Goal: Information Seeking & Learning: Find contact information

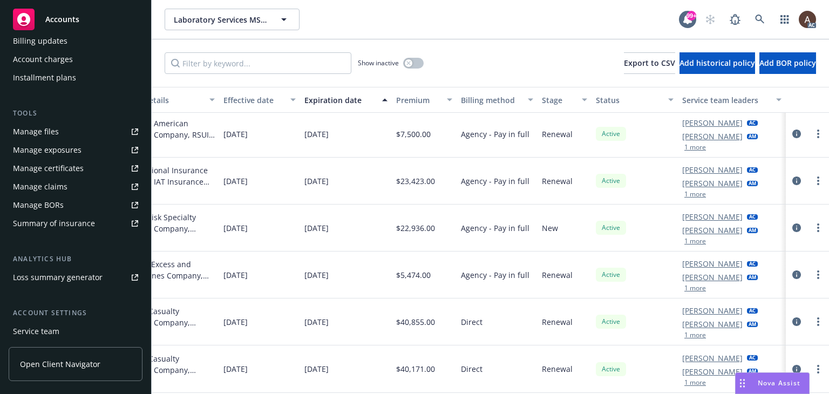
scroll to position [0, 372]
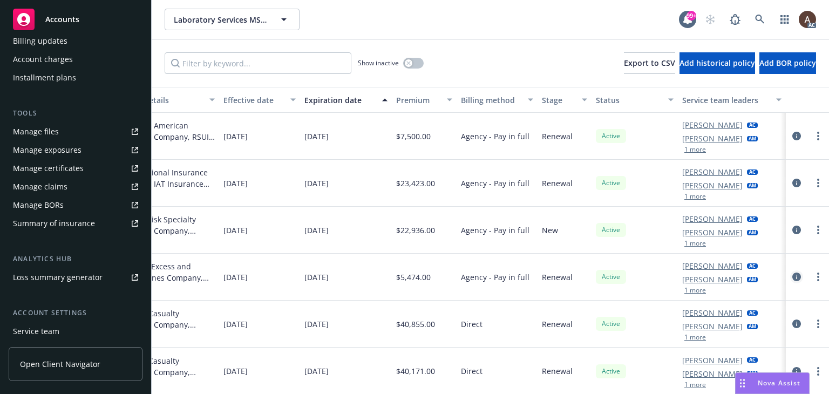
click at [792, 275] on icon "circleInformation" at bounding box center [796, 277] width 9 height 9
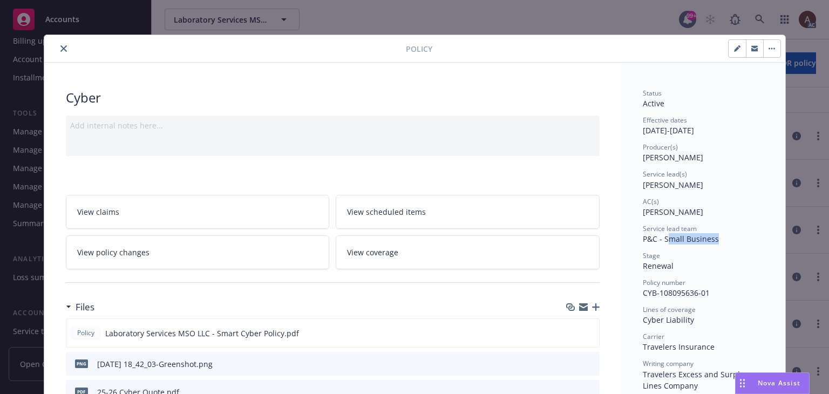
drag, startPoint x: 663, startPoint y: 239, endPoint x: 715, endPoint y: 238, distance: 51.8
click at [715, 238] on div "Service lead team P&C - Small Business" at bounding box center [703, 234] width 121 height 21
click at [60, 48] on icon "close" at bounding box center [63, 48] width 6 height 6
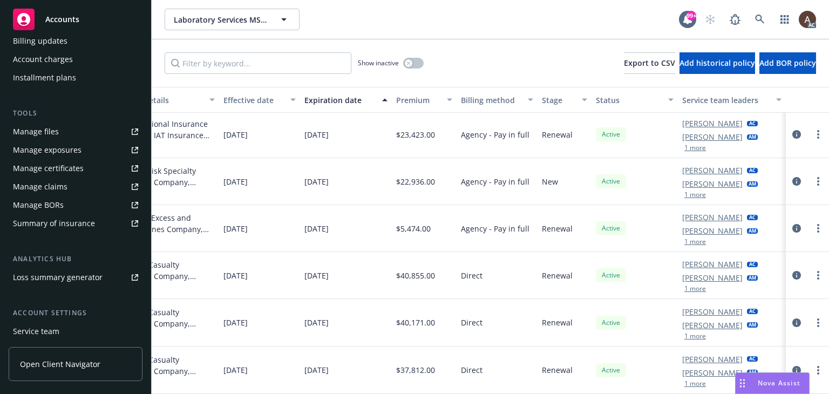
scroll to position [56, 372]
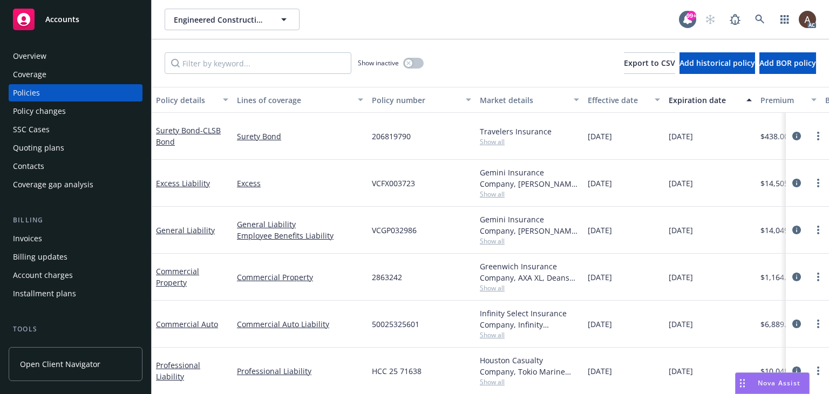
click at [70, 113] on div "Policy changes" at bounding box center [75, 111] width 125 height 17
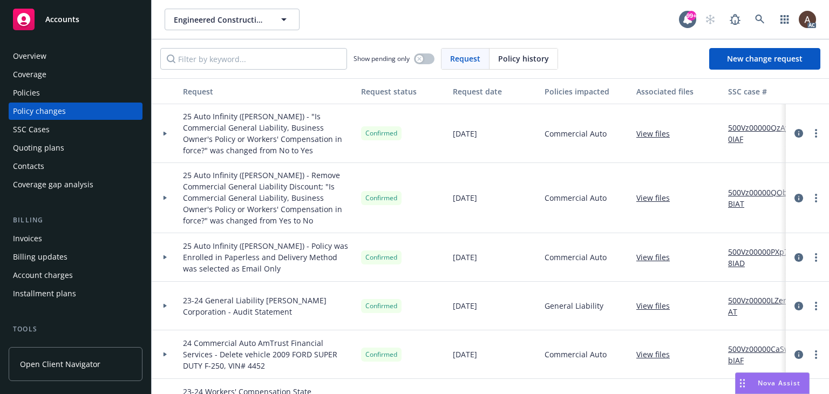
click at [60, 91] on div "Policies" at bounding box center [75, 92] width 125 height 17
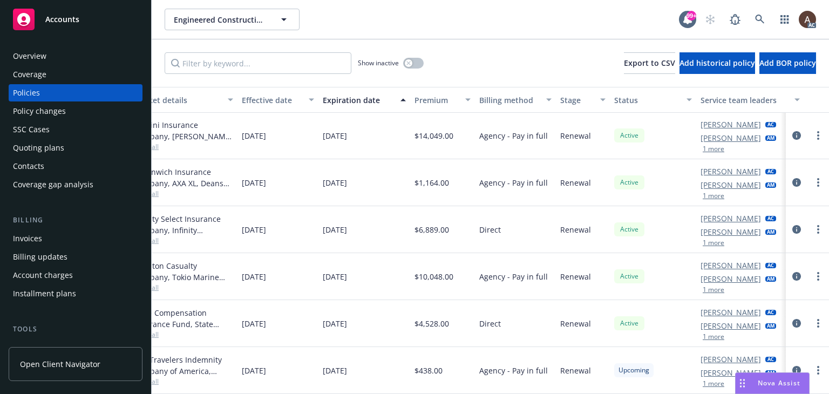
scroll to position [98, 361]
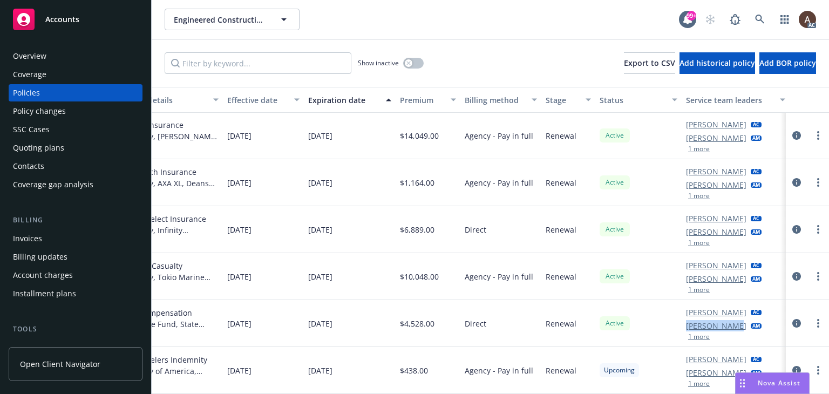
drag, startPoint x: 687, startPoint y: 320, endPoint x: 732, endPoint y: 321, distance: 45.4
click at [732, 321] on div "Denisse Gonzales AC Marlowe Milo AM 1 more" at bounding box center [736, 323] width 108 height 47
drag, startPoint x: 677, startPoint y: 305, endPoint x: 746, endPoint y: 303, distance: 68.6
click at [746, 303] on div "Workers' Compensation Workers' Compensation 1969679-2025 State Compensation Ins…" at bounding box center [312, 323] width 1042 height 47
drag, startPoint x: 349, startPoint y: 325, endPoint x: 376, endPoint y: 13, distance: 312.6
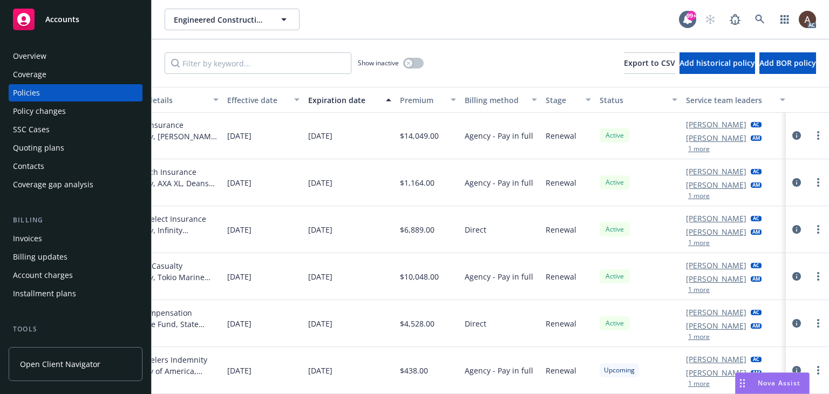
click at [376, 13] on div "Engineered Construction Services Corp. Engineered Construction Services Corp." at bounding box center [422, 20] width 514 height 22
click at [792, 225] on icon "circleInformation" at bounding box center [796, 229] width 9 height 9
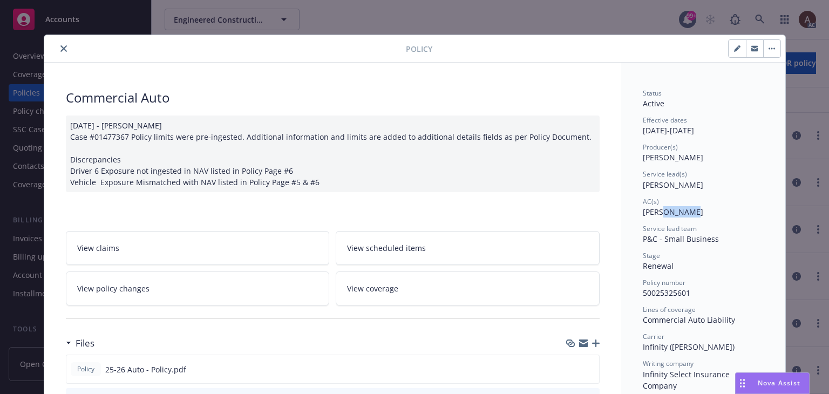
drag, startPoint x: 659, startPoint y: 212, endPoint x: 688, endPoint y: 212, distance: 29.7
click at [688, 212] on span "Denisse Gonzales" at bounding box center [673, 212] width 60 height 10
drag, startPoint x: 668, startPoint y: 236, endPoint x: 698, endPoint y: 241, distance: 30.6
click at [698, 241] on span "P&C - Small Business" at bounding box center [681, 239] width 76 height 10
click at [662, 247] on div "Status Active Effective dates 07/03/2025 - 01/03/2026 Producer(s) Ted Gingrich …" at bounding box center [703, 348] width 121 height 519
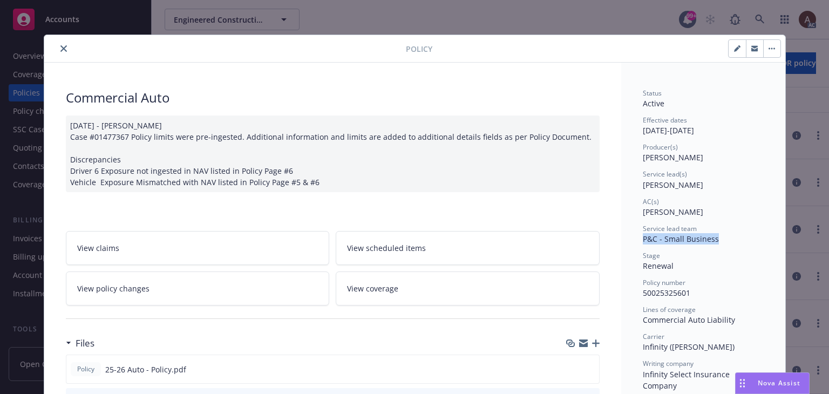
drag, startPoint x: 642, startPoint y: 239, endPoint x: 724, endPoint y: 239, distance: 81.5
click at [724, 239] on div "Service lead team P&C - Small Business" at bounding box center [703, 234] width 121 height 21
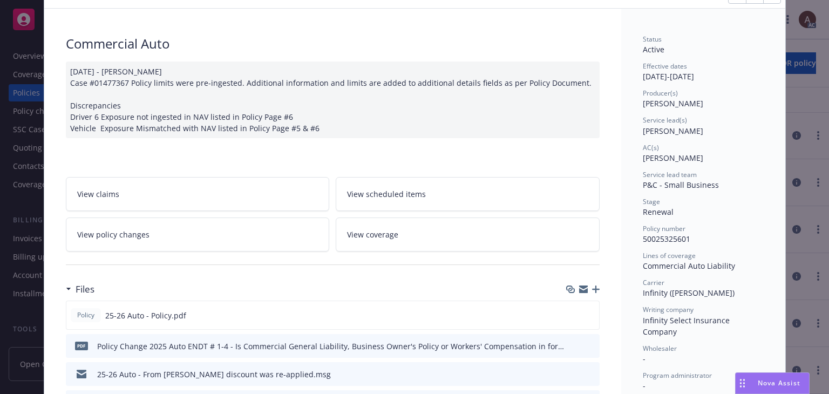
click at [649, 208] on span "Renewal" at bounding box center [658, 212] width 31 height 10
drag, startPoint x: 641, startPoint y: 126, endPoint x: 688, endPoint y: 130, distance: 47.7
click at [696, 131] on div "Service lead(s) Marlowe Milo" at bounding box center [703, 126] width 121 height 21
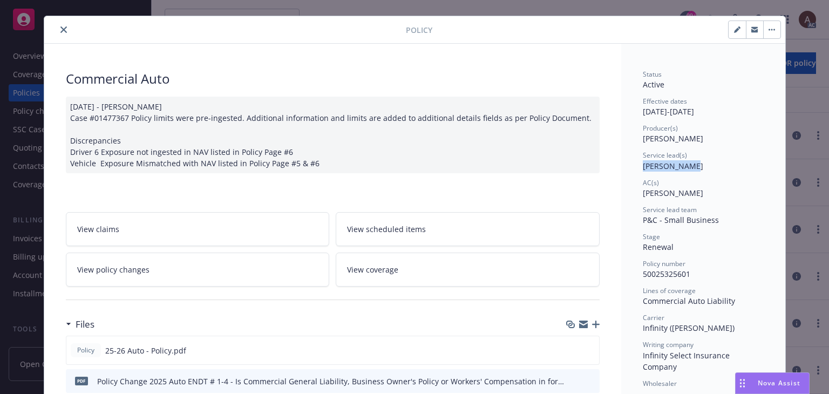
scroll to position [0, 0]
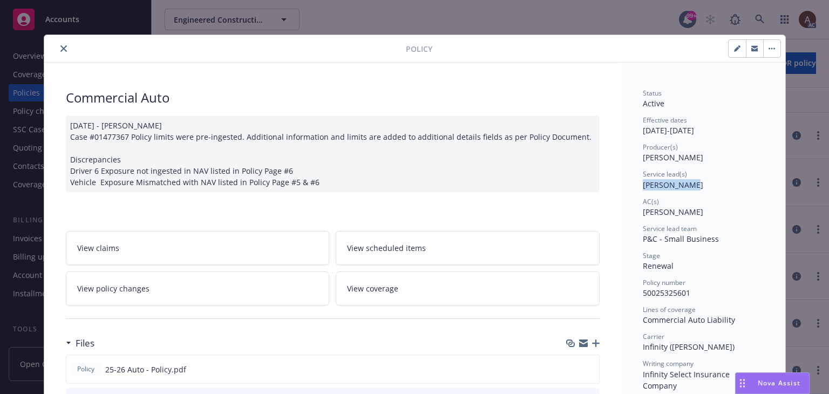
click at [62, 46] on icon "close" at bounding box center [63, 48] width 6 height 6
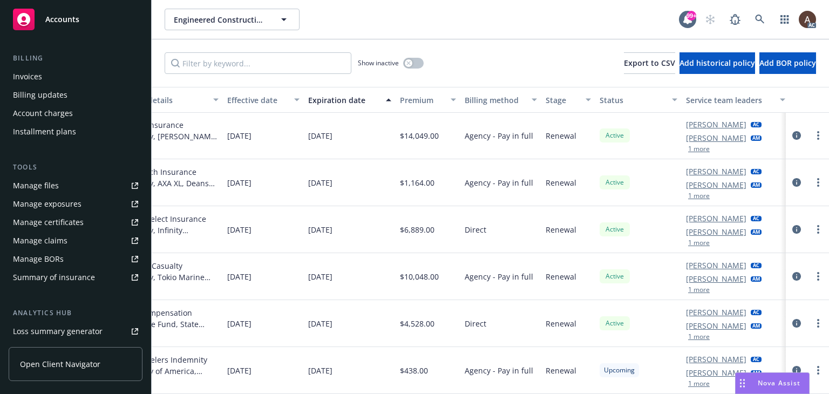
scroll to position [291, 0]
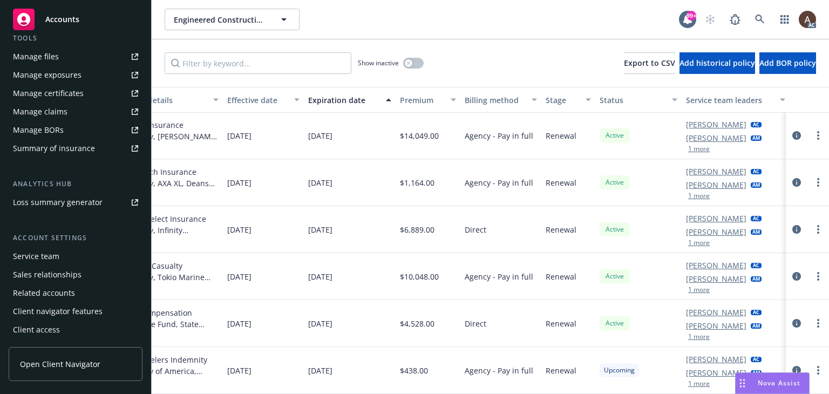
click at [63, 260] on div "Service team" at bounding box center [75, 256] width 125 height 17
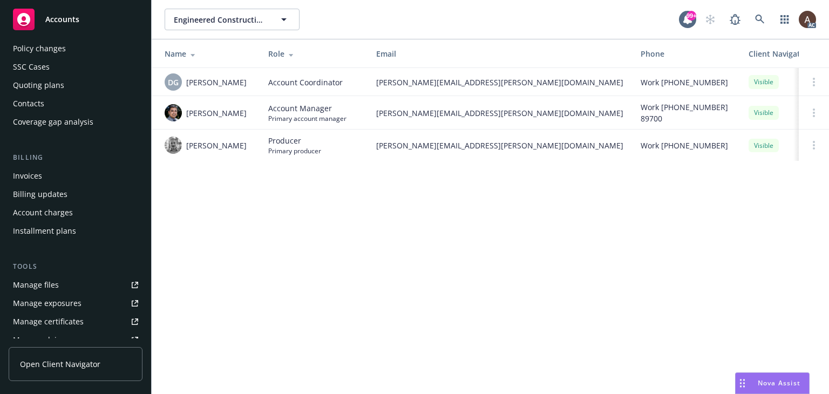
scroll to position [21, 0]
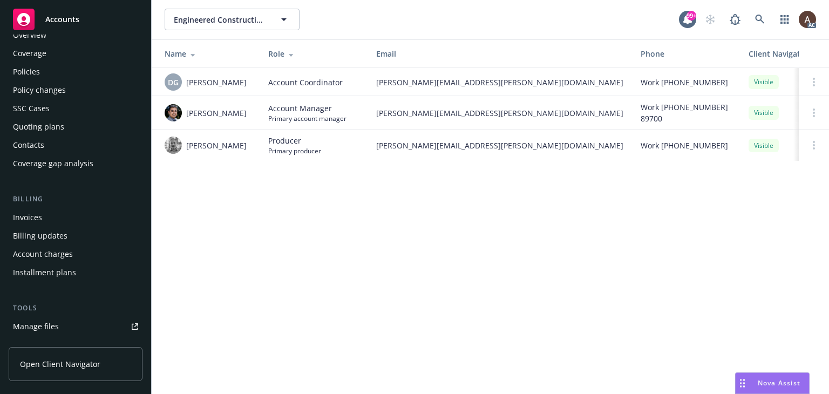
click at [55, 91] on div "Policy changes" at bounding box center [39, 90] width 53 height 17
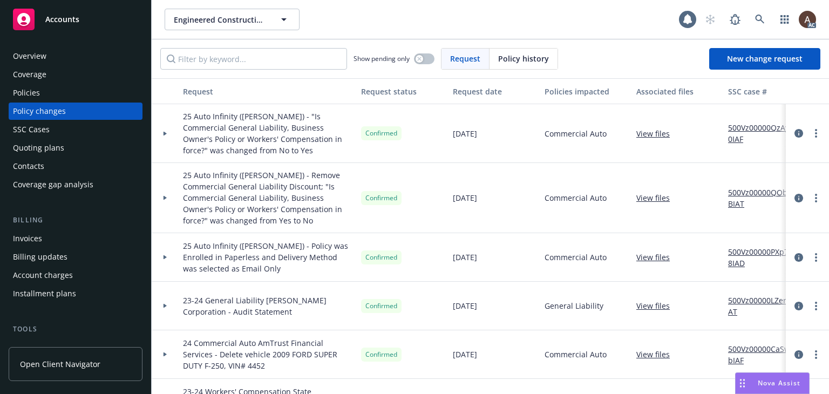
click at [69, 90] on div "Policies" at bounding box center [75, 92] width 125 height 17
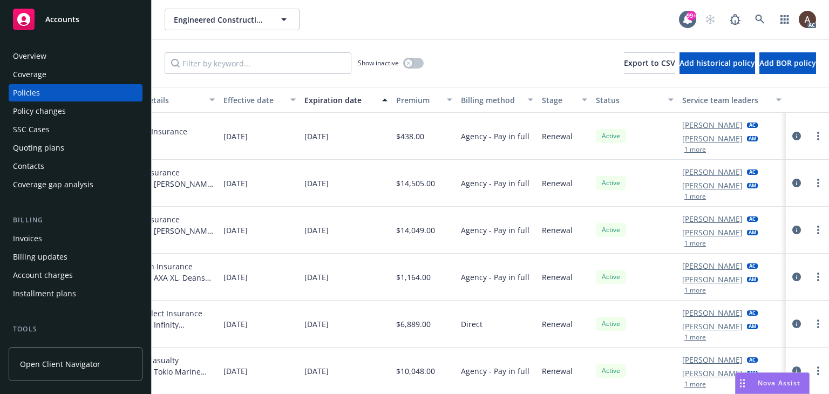
scroll to position [98, 372]
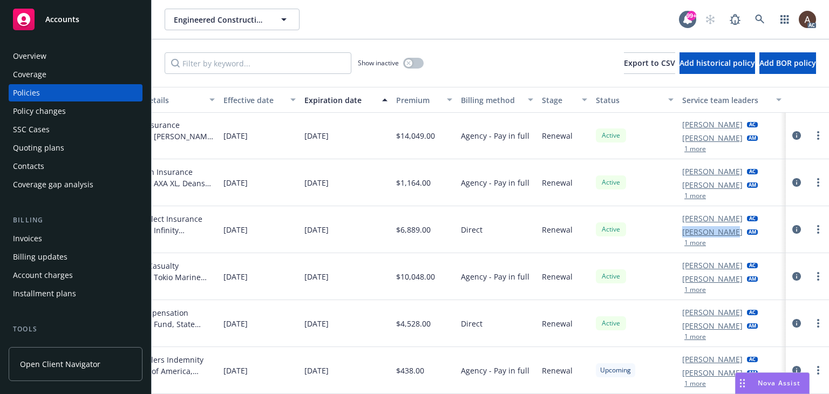
drag, startPoint x: 670, startPoint y: 228, endPoint x: 720, endPoint y: 227, distance: 49.7
click at [720, 227] on div "Denisse Gonzales AC Marlowe Milo AM 1 more" at bounding box center [732, 229] width 108 height 47
copy link "Marlowe Milo"
click at [792, 225] on icon "circleInformation" at bounding box center [796, 229] width 9 height 9
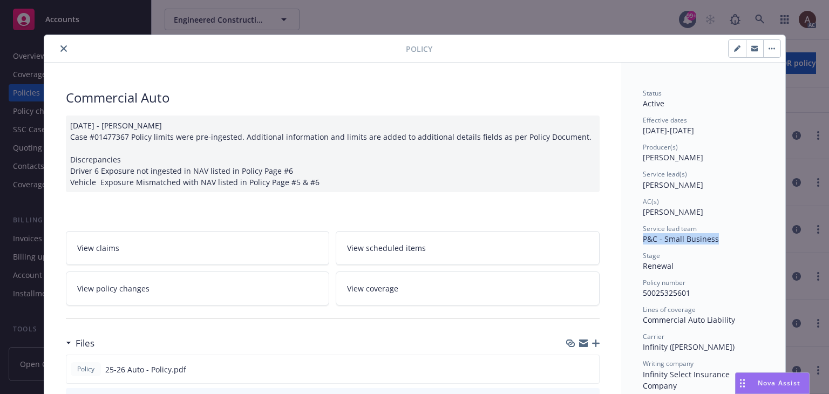
drag, startPoint x: 639, startPoint y: 239, endPoint x: 717, endPoint y: 238, distance: 78.3
click at [717, 238] on div "Service lead team P&C - Small Business" at bounding box center [703, 234] width 121 height 21
click at [683, 265] on div "Stage Renewal" at bounding box center [703, 261] width 121 height 21
drag, startPoint x: 641, startPoint y: 238, endPoint x: 714, endPoint y: 238, distance: 72.9
click at [714, 238] on div "Service lead team P&C - Small Business" at bounding box center [703, 234] width 121 height 21
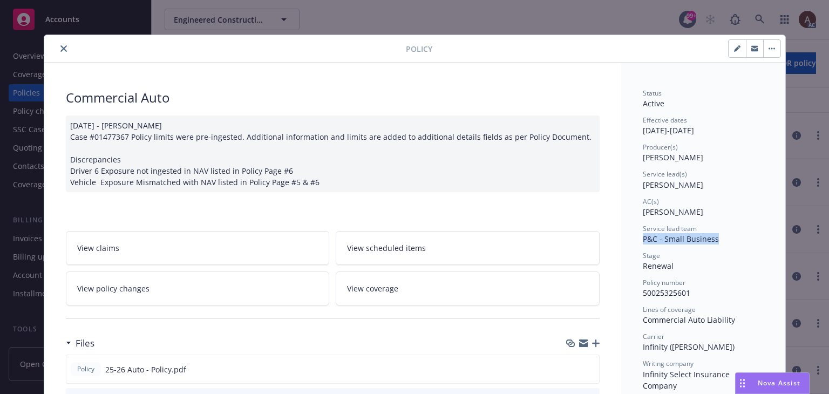
copy span "P&C - Small Business"
drag, startPoint x: 689, startPoint y: 251, endPoint x: 674, endPoint y: 229, distance: 26.5
click at [689, 251] on div "Stage" at bounding box center [703, 255] width 121 height 9
click at [666, 212] on span "Denisse Gonzales" at bounding box center [673, 212] width 60 height 10
click at [60, 49] on icon "close" at bounding box center [63, 48] width 6 height 6
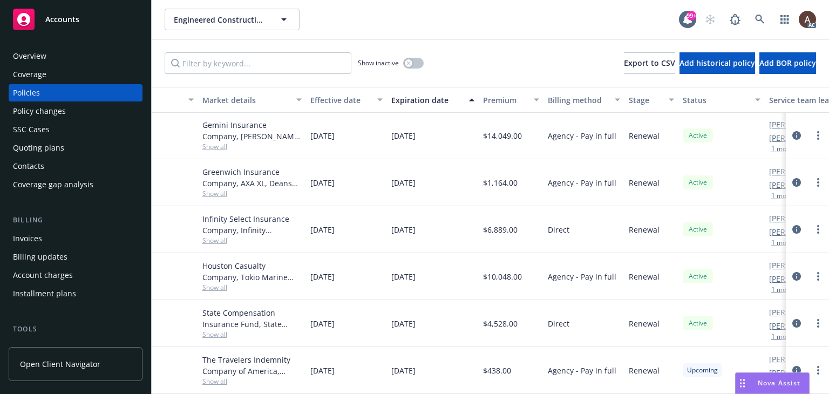
scroll to position [98, 372]
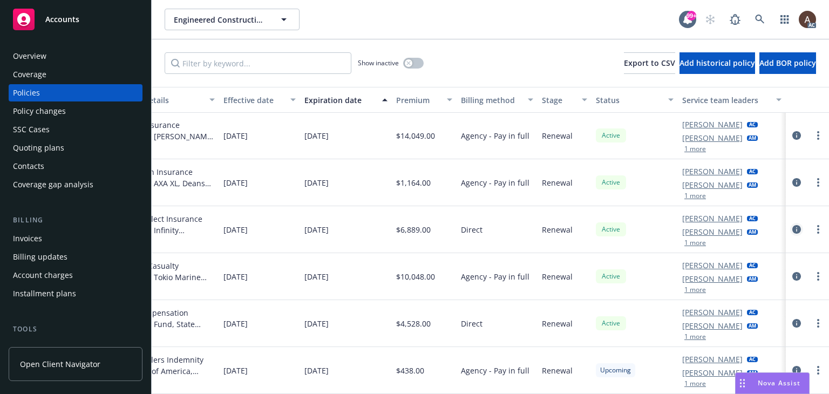
click at [792, 225] on icon "circleInformation" at bounding box center [796, 229] width 9 height 9
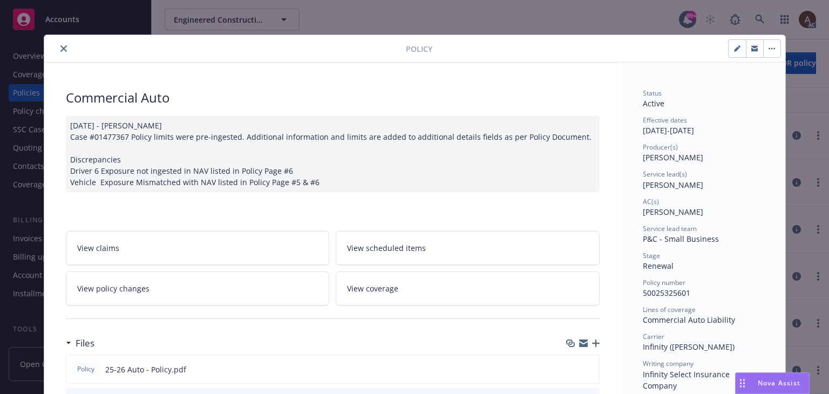
scroll to position [32, 0]
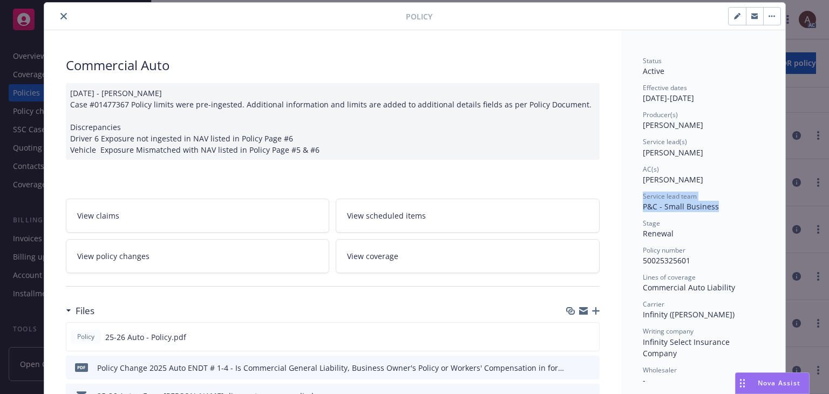
drag, startPoint x: 639, startPoint y: 196, endPoint x: 710, endPoint y: 208, distance: 72.2
click at [710, 208] on div "Service lead team P&C - Small Business" at bounding box center [703, 202] width 121 height 21
copy div "Service lead team P&C - Small Business"
click at [60, 18] on icon "close" at bounding box center [63, 16] width 6 height 6
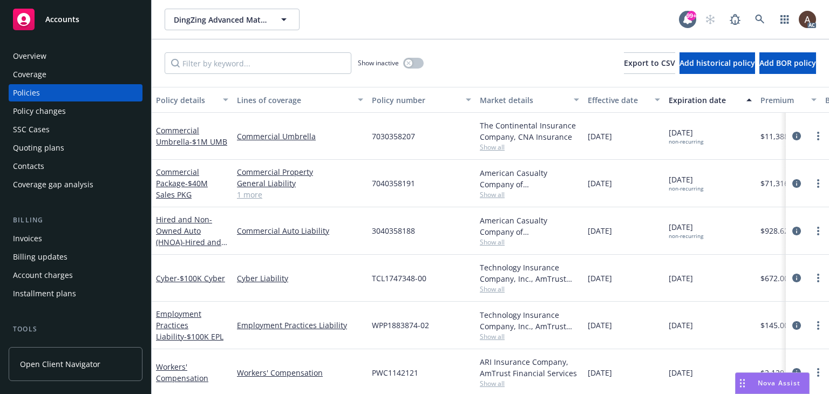
scroll to position [58, 0]
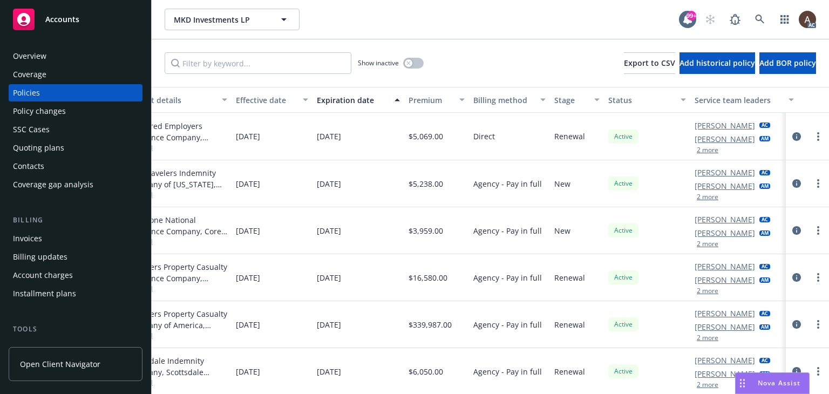
scroll to position [0, 372]
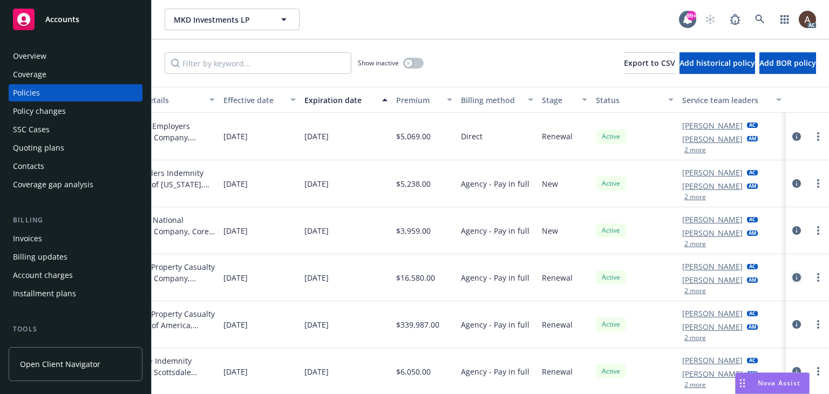
click at [792, 277] on icon "circleInformation" at bounding box center [796, 277] width 9 height 9
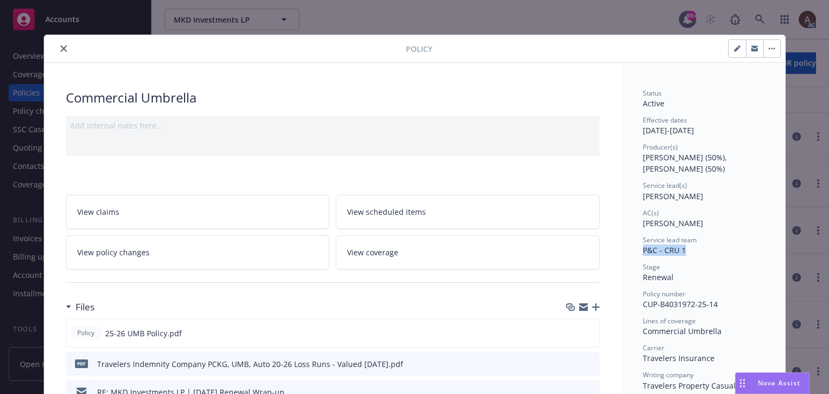
drag, startPoint x: 639, startPoint y: 250, endPoint x: 689, endPoint y: 252, distance: 49.7
click at [689, 252] on div "Service lead team P&C - CRU 1" at bounding box center [703, 245] width 121 height 21
click at [60, 48] on icon "close" at bounding box center [63, 48] width 6 height 6
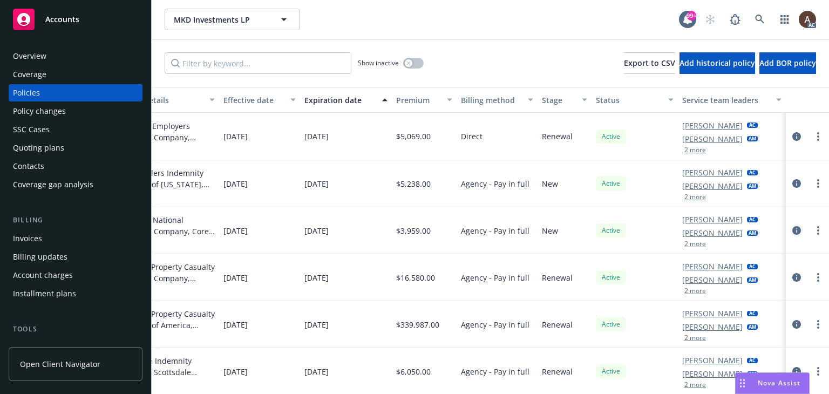
click at [792, 229] on icon "circleInformation" at bounding box center [796, 230] width 9 height 9
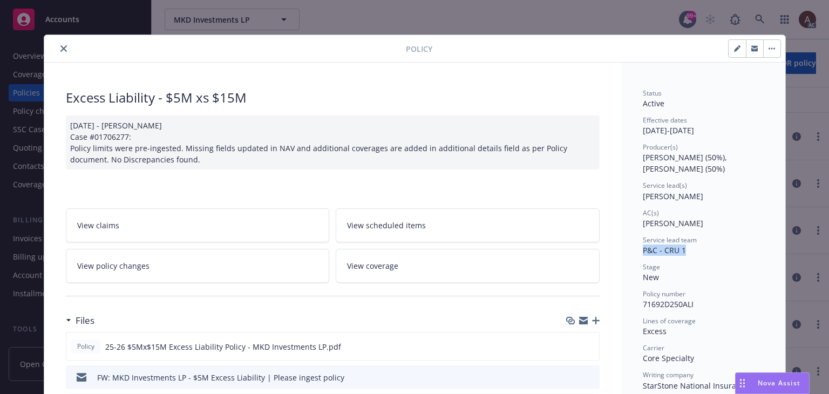
drag, startPoint x: 639, startPoint y: 247, endPoint x: 681, endPoint y: 256, distance: 43.0
click at [681, 256] on div "Status Active Effective dates 05/19/2025 - 05/19/2026 Producer(s) Steve Leveron…" at bounding box center [703, 354] width 121 height 531
